Goal: Information Seeking & Learning: Learn about a topic

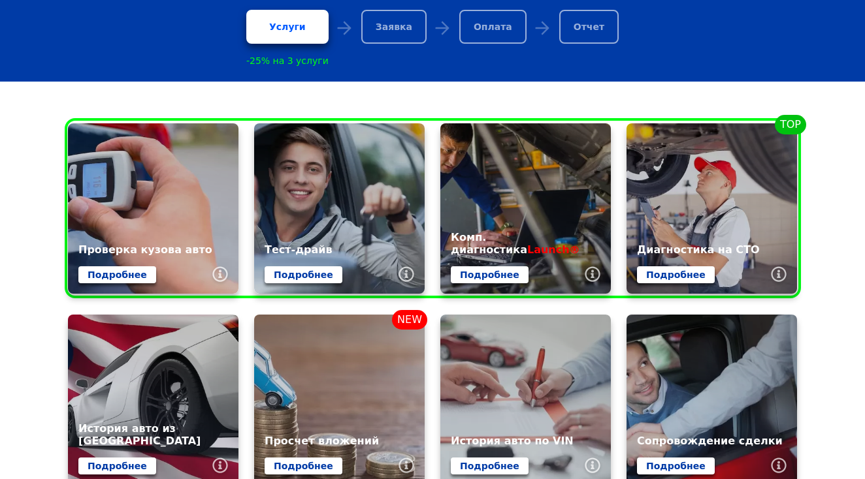
scroll to position [496, 0]
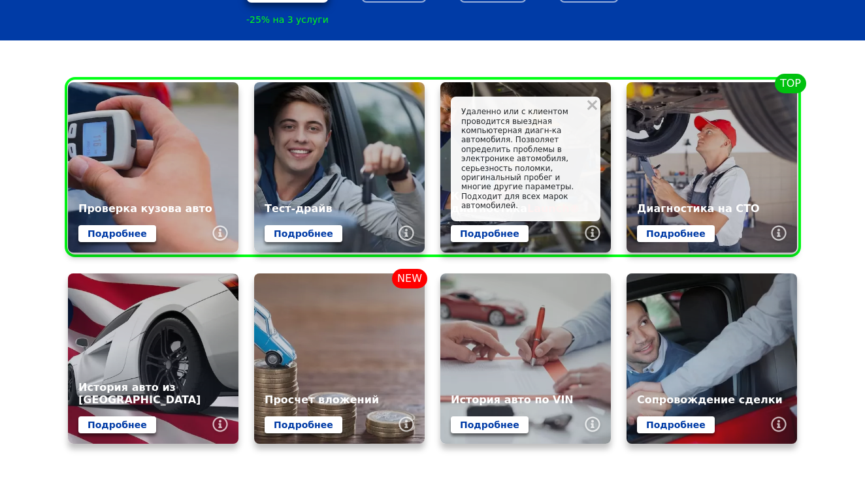
click at [667, 236] on link "Подробнее" at bounding box center [676, 233] width 78 height 17
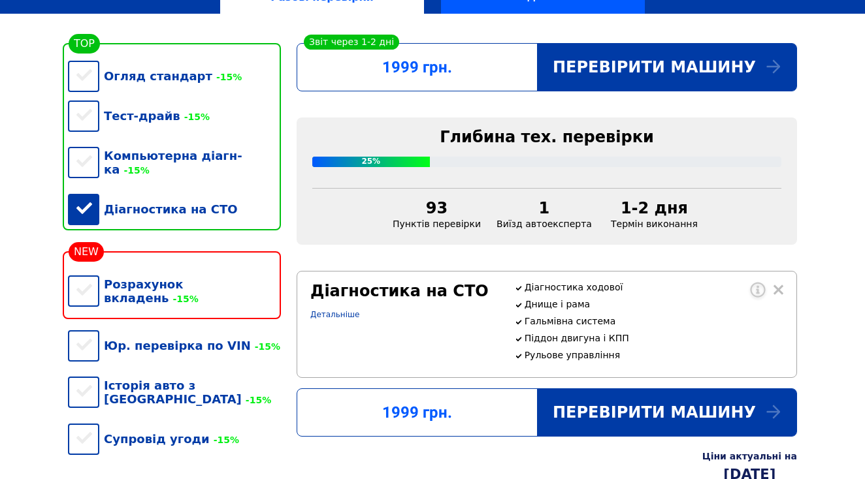
scroll to position [280, 0]
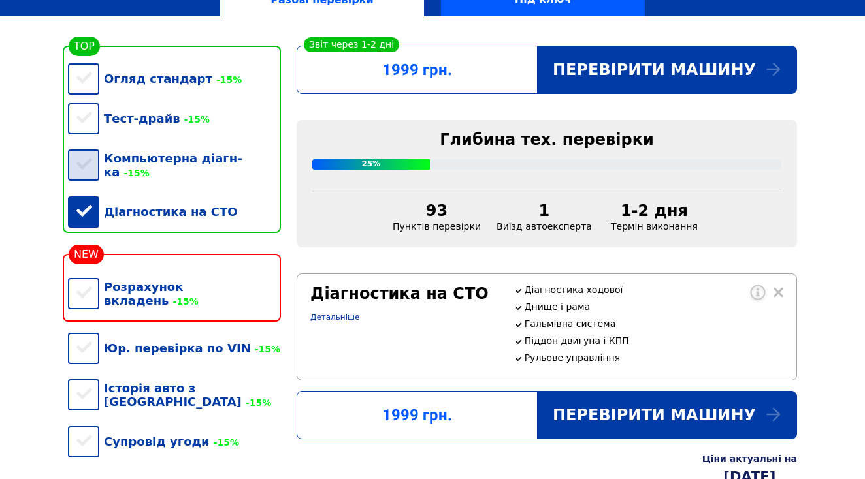
click at [89, 150] on div "Компьютерна діагн-ка -15%" at bounding box center [174, 165] width 213 height 54
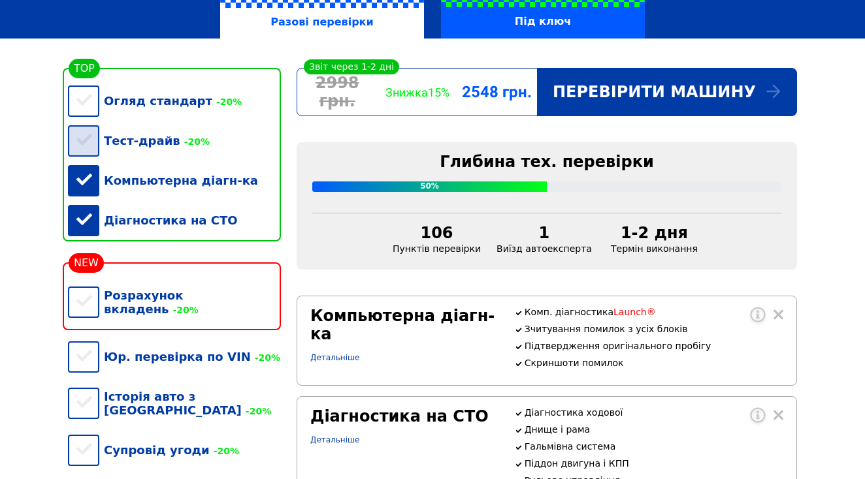
scroll to position [261, 0]
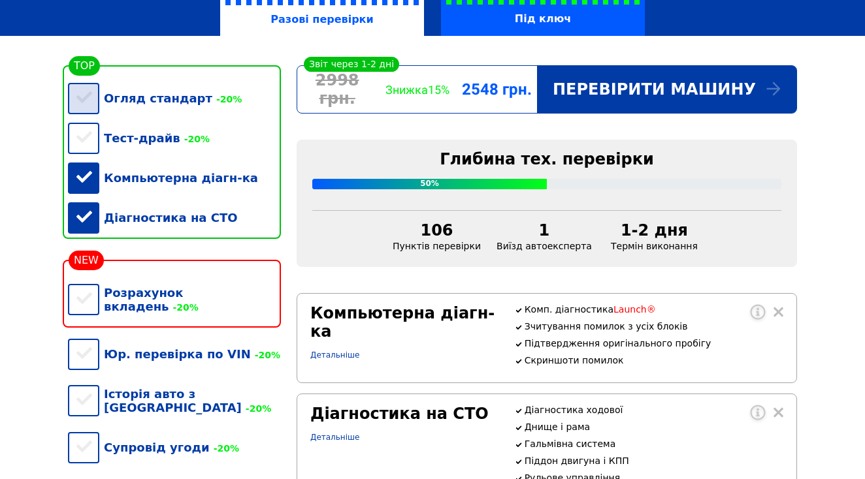
click at [92, 104] on div "Огляд стандарт -20%" at bounding box center [174, 98] width 213 height 40
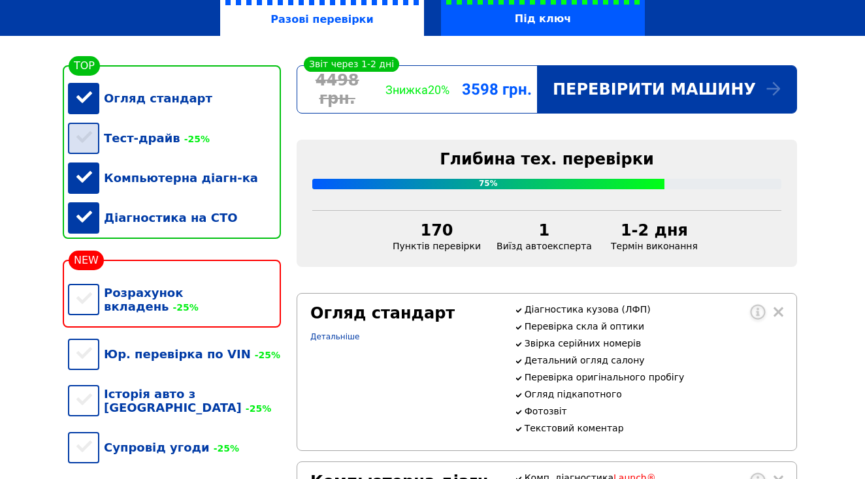
click at [83, 138] on div "Тест-драйв -25%" at bounding box center [174, 138] width 213 height 40
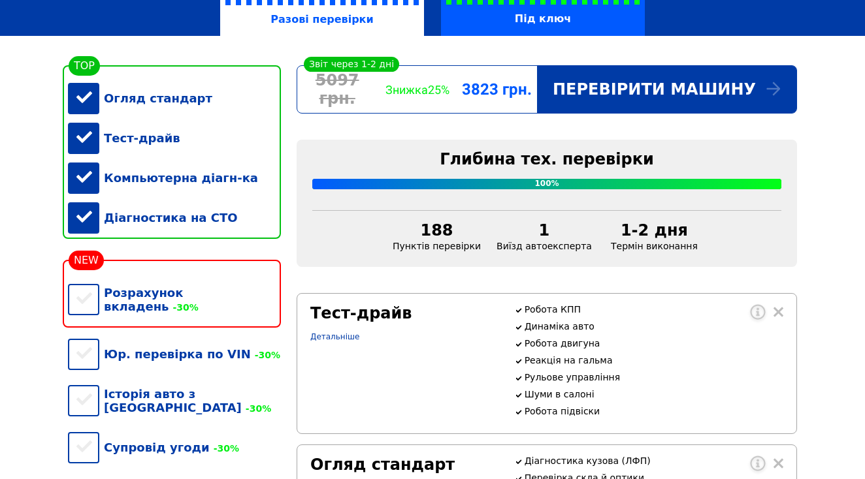
click at [83, 138] on div "Тест-драйв" at bounding box center [174, 138] width 213 height 40
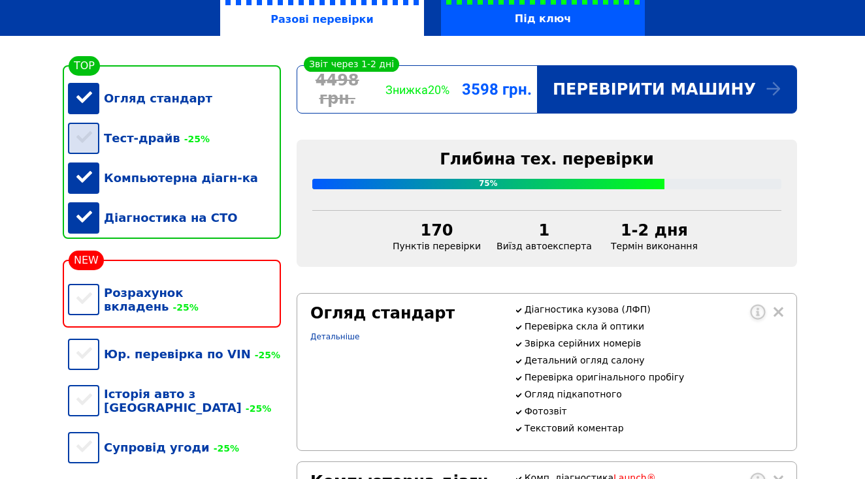
click at [83, 138] on div "Тест-драйв -25%" at bounding box center [174, 138] width 213 height 40
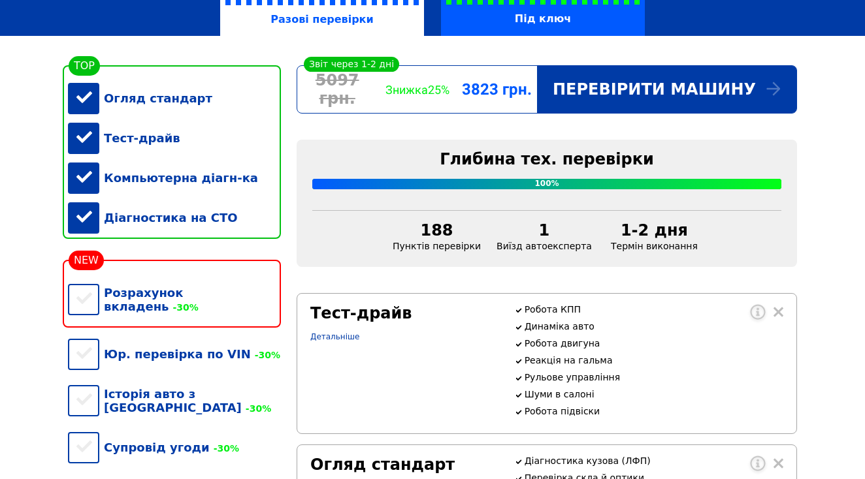
click at [83, 138] on div "Тест-драйв" at bounding box center [174, 138] width 213 height 40
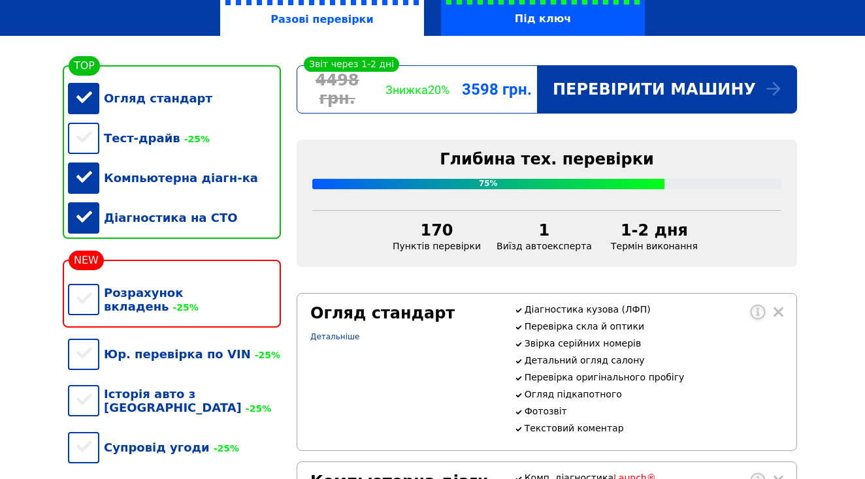
click at [94, 179] on div "Компьютерна діагн-ка" at bounding box center [174, 178] width 213 height 40
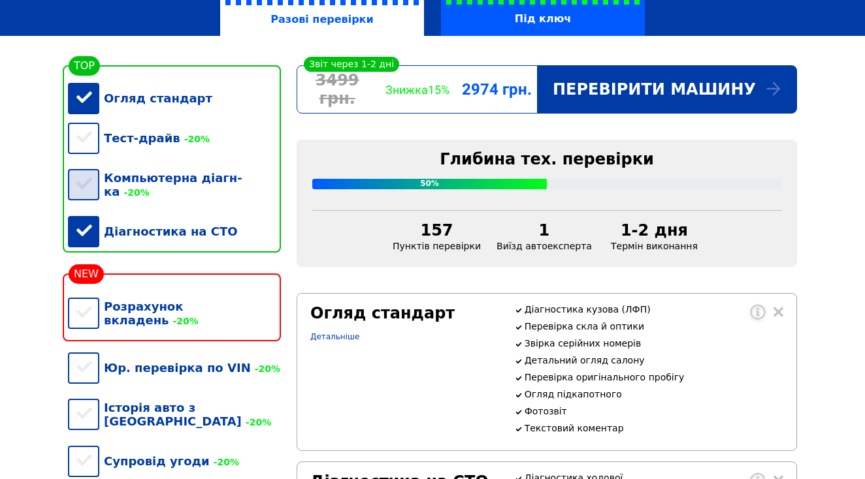
click at [94, 167] on div "Компьютерна діагн-ка -20%" at bounding box center [174, 185] width 213 height 54
